Goal: Transaction & Acquisition: Purchase product/service

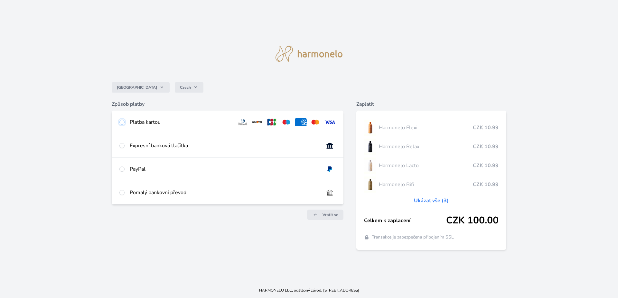
click at [124, 121] on input "radio" at bounding box center [121, 122] width 5 height 5
radio input "true"
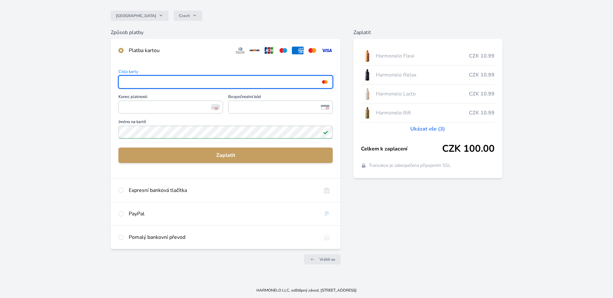
scroll to position [52, 0]
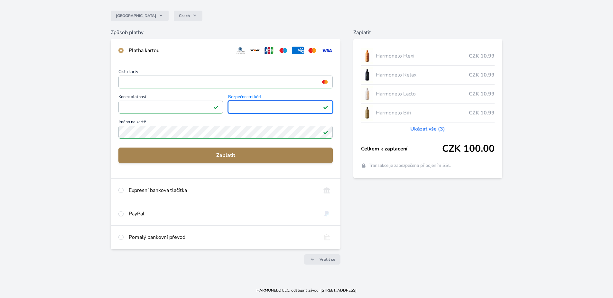
click at [235, 154] on span "Zaplatit" at bounding box center [226, 156] width 204 height 8
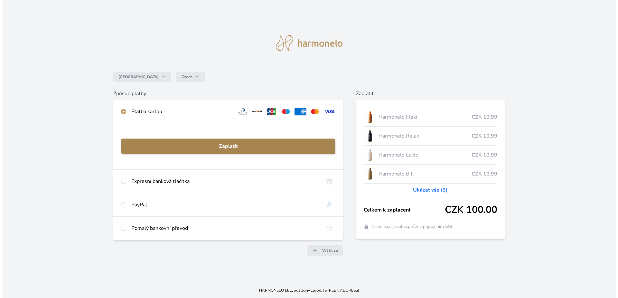
scroll to position [0, 0]
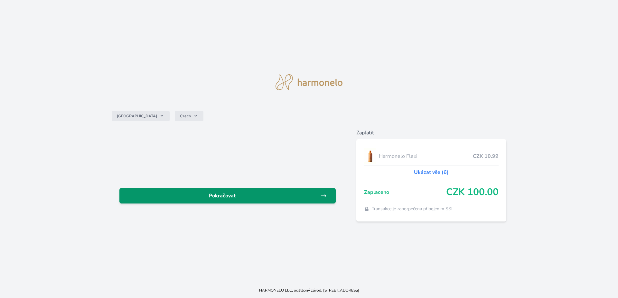
click at [251, 198] on span "Pokračovat" at bounding box center [222, 196] width 196 height 8
